Goal: Transaction & Acquisition: Book appointment/travel/reservation

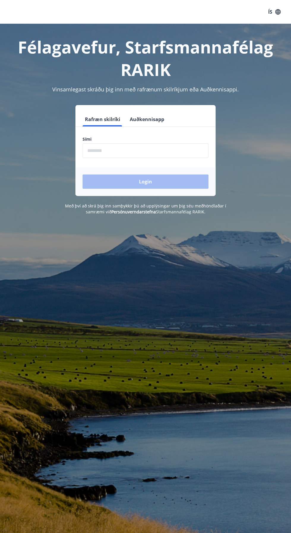
click at [162, 149] on input "phone" at bounding box center [145, 150] width 126 height 15
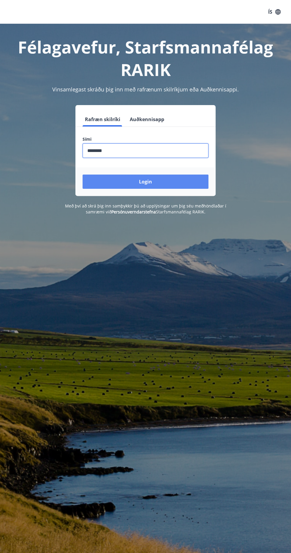
type input "********"
click at [130, 181] on button "Login" at bounding box center [145, 181] width 126 height 14
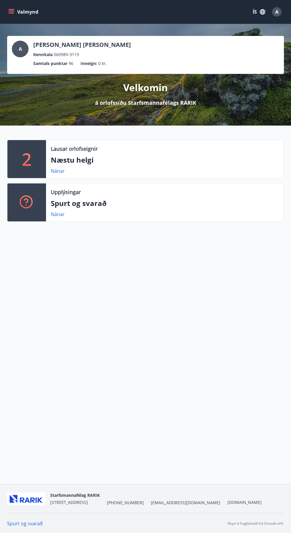
click at [17, 11] on button "Valmynd" at bounding box center [24, 12] width 34 height 11
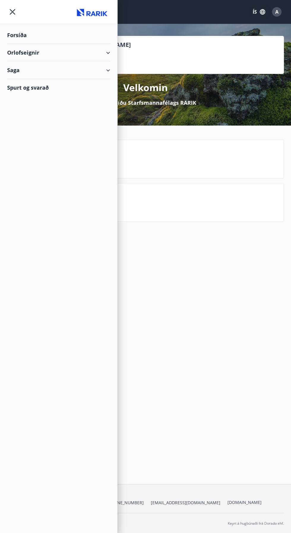
click at [109, 50] on div "Orlofseignir" at bounding box center [58, 53] width 103 height 18
click at [47, 82] on div "Bókunardagatal" at bounding box center [58, 80] width 93 height 12
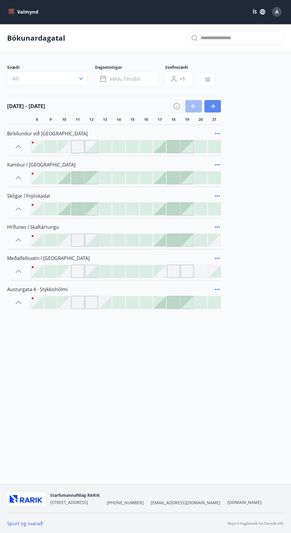
click at [215, 106] on icon "button" at bounding box center [212, 106] width 7 height 7
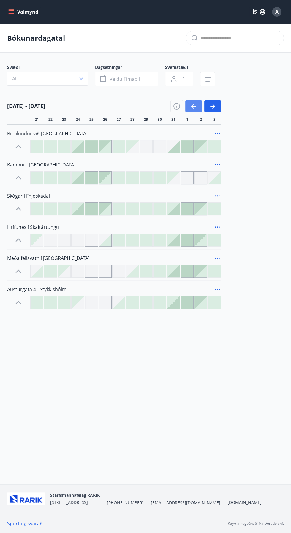
click at [190, 106] on icon "button" at bounding box center [193, 106] width 7 height 7
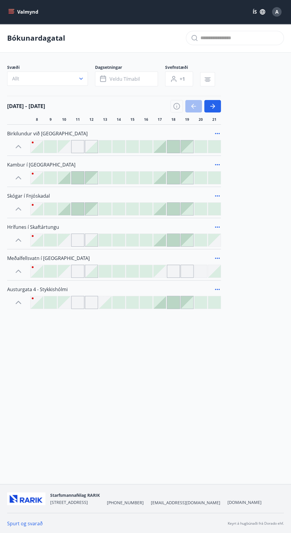
click at [103, 303] on div at bounding box center [105, 302] width 12 height 12
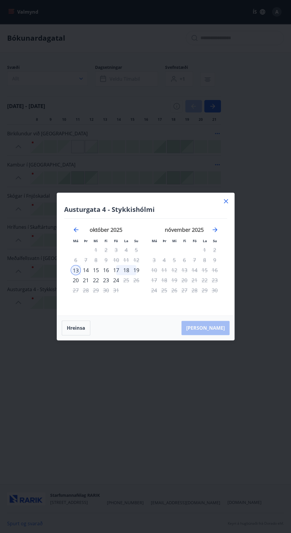
click at [105, 280] on div "23" at bounding box center [106, 280] width 10 height 10
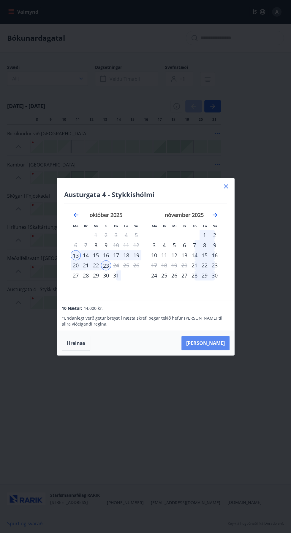
click at [217, 341] on button "Taka Frá" at bounding box center [205, 343] width 48 height 14
click at [77, 263] on div "20" at bounding box center [76, 265] width 10 height 10
click at [77, 254] on div "13" at bounding box center [76, 255] width 10 height 10
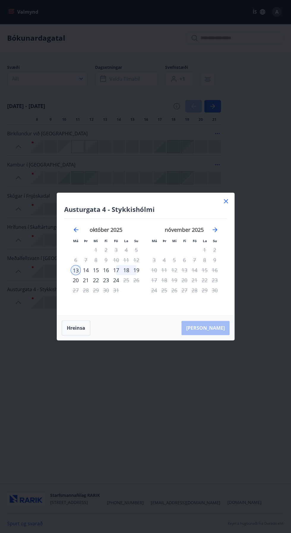
click at [76, 280] on div "20" at bounding box center [76, 280] width 10 height 10
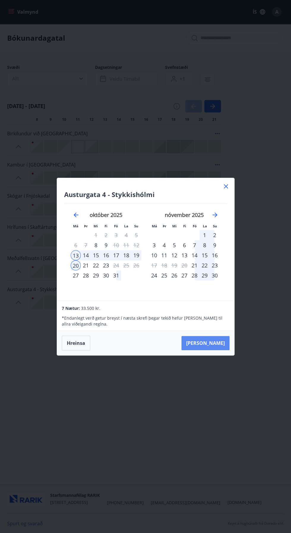
click at [219, 344] on button "Taka Frá" at bounding box center [205, 343] width 48 height 14
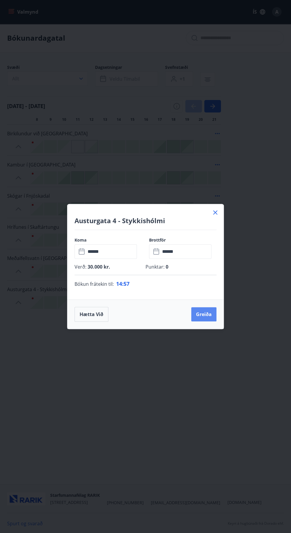
click at [200, 314] on button "Greiða" at bounding box center [203, 314] width 25 height 14
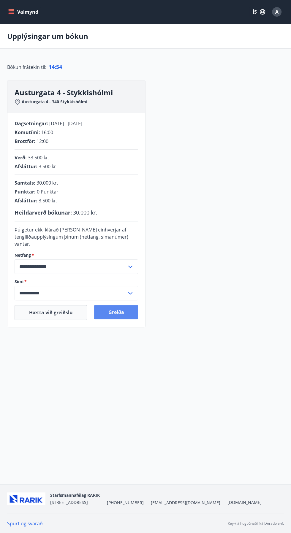
click at [124, 312] on button "Greiða" at bounding box center [116, 312] width 44 height 14
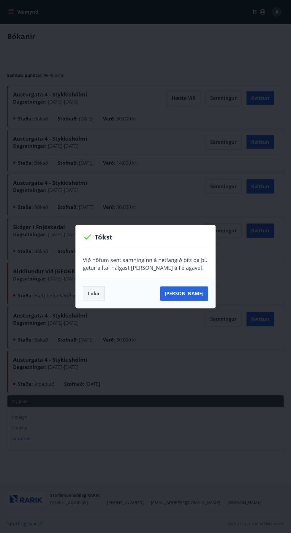
click at [99, 290] on button "Loka" at bounding box center [94, 293] width 22 height 15
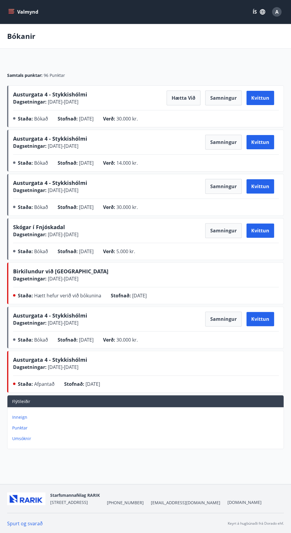
click at [15, 11] on button "Valmynd" at bounding box center [24, 12] width 34 height 11
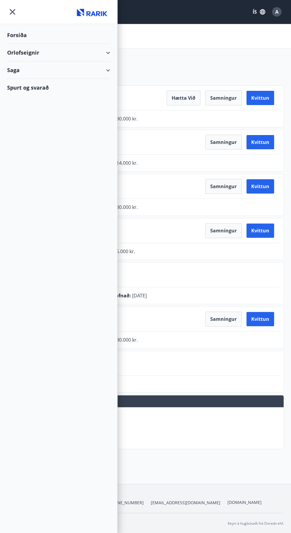
click at [104, 53] on div "Orlofseignir" at bounding box center [58, 53] width 103 height 18
click at [51, 82] on div "Bókunardagatal" at bounding box center [58, 80] width 93 height 12
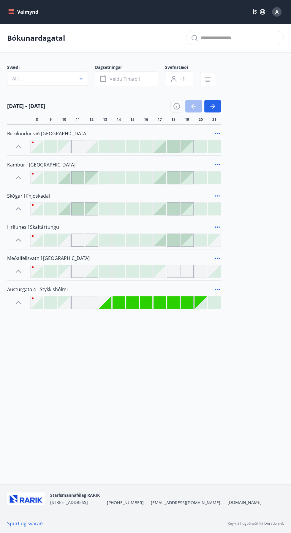
click at [202, 302] on div at bounding box center [200, 302] width 12 height 12
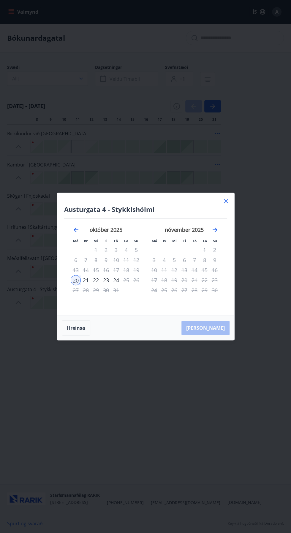
click at [106, 281] on div "23" at bounding box center [106, 280] width 10 height 10
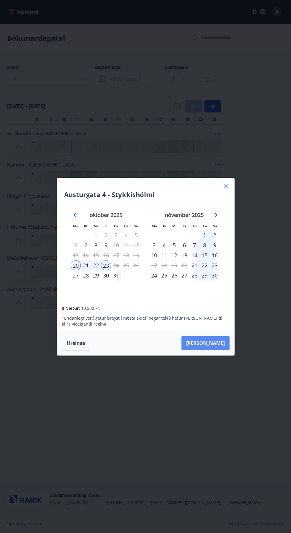
click at [219, 344] on button "Taka Frá" at bounding box center [205, 343] width 48 height 14
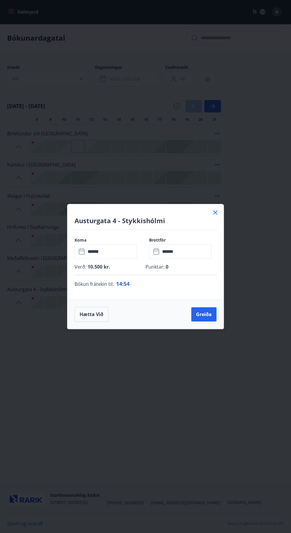
click at [217, 212] on icon at bounding box center [215, 212] width 7 height 7
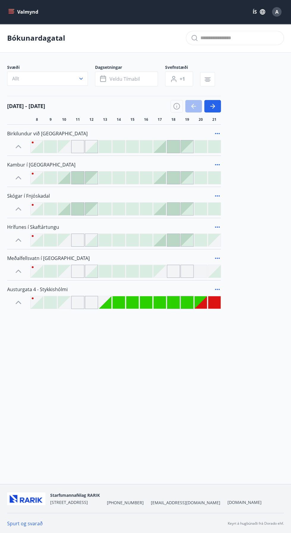
click at [200, 303] on div at bounding box center [200, 302] width 12 height 12
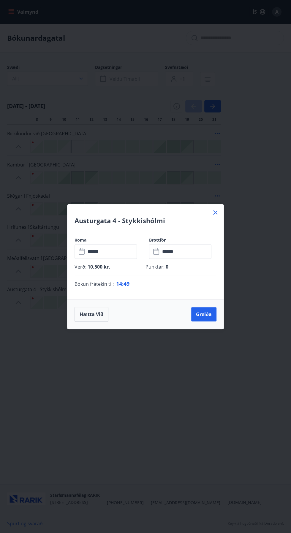
click at [192, 252] on input "******" at bounding box center [185, 251] width 51 height 15
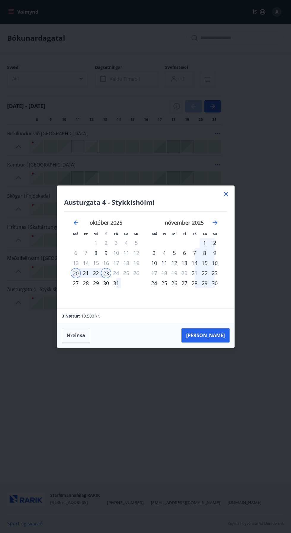
click at [226, 195] on icon at bounding box center [225, 193] width 7 height 7
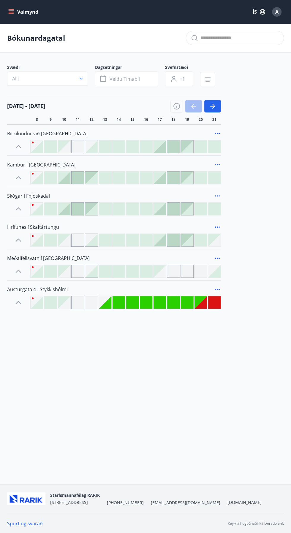
click at [9, 11] on icon "menu" at bounding box center [11, 12] width 6 height 6
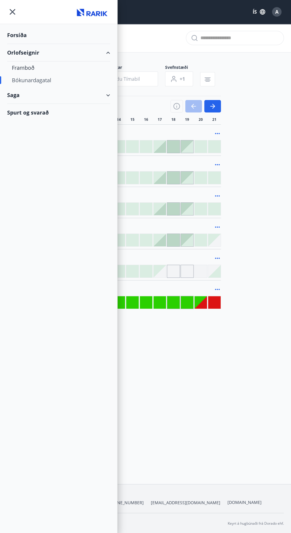
click at [108, 96] on div "Saga" at bounding box center [58, 95] width 103 height 18
click at [31, 109] on div "Bókanir" at bounding box center [58, 110] width 93 height 12
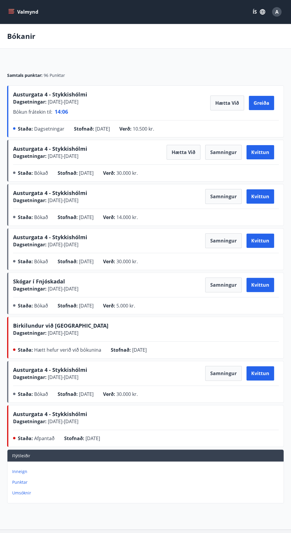
click at [108, 101] on div "Austurgata 4 - Stykkishólmi Dagsetningar : 20.10.2025 - 23.10.2025 Bókun frátek…" at bounding box center [146, 103] width 266 height 25
click at [65, 97] on span "Austurgata 4 - Stykkishólmi" at bounding box center [50, 94] width 74 height 7
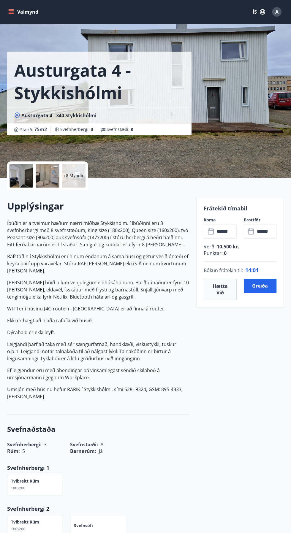
click at [262, 226] on input "******" at bounding box center [265, 231] width 21 height 15
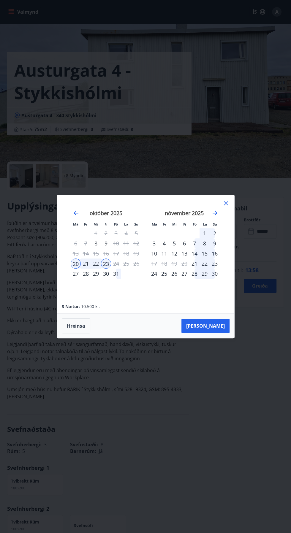
click at [227, 204] on icon at bounding box center [225, 203] width 7 height 7
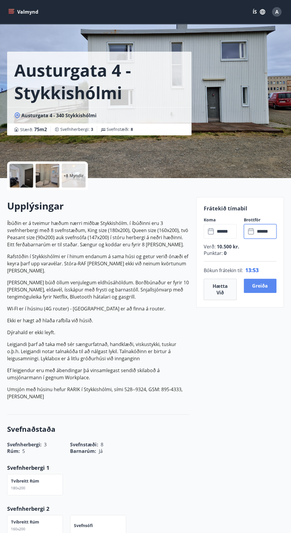
click at [264, 283] on button "Greiða" at bounding box center [260, 286] width 33 height 14
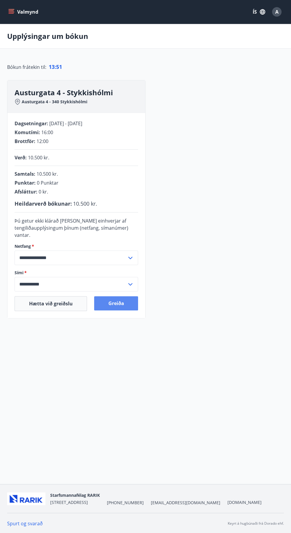
click at [123, 306] on button "Greiða" at bounding box center [116, 303] width 44 height 14
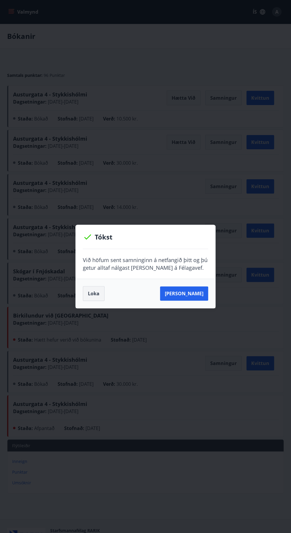
click at [97, 298] on button "Loka" at bounding box center [94, 293] width 22 height 15
